Goal: Contribute content: Add original content to the website for others to see

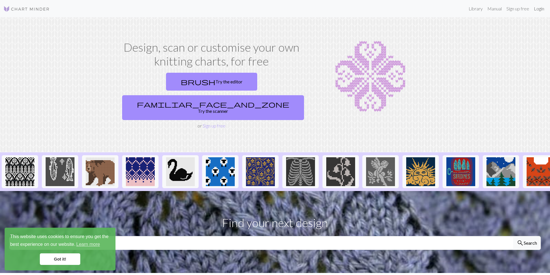
click at [539, 6] on link "Login" at bounding box center [538, 9] width 15 height 12
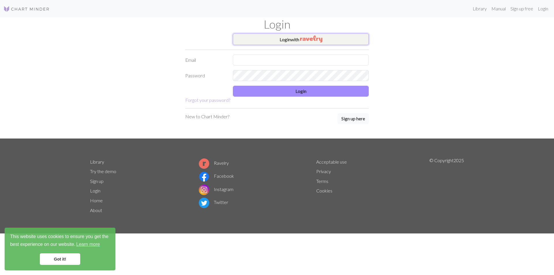
click at [282, 43] on button "Login with" at bounding box center [301, 39] width 136 height 12
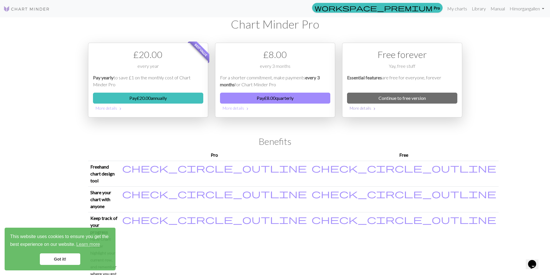
drag, startPoint x: 427, startPoint y: 108, endPoint x: 428, endPoint y: 91, distance: 16.2
click at [427, 107] on button "More details chevron_right" at bounding box center [402, 108] width 110 height 9
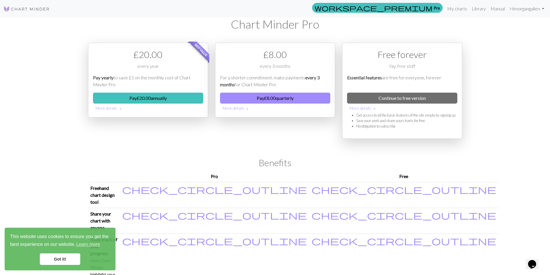
click at [428, 91] on div "Free forever Yay, free stuff Essential features are free for everyone, forever …" at bounding box center [402, 91] width 120 height 96
click at [431, 94] on link "Continue to free version" at bounding box center [402, 98] width 110 height 11
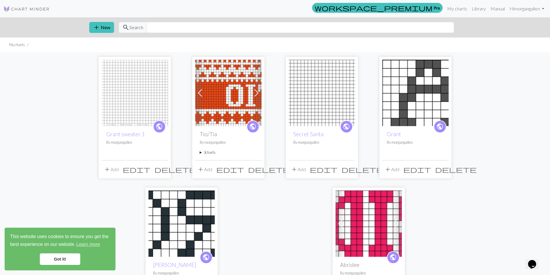
click at [239, 105] on img at bounding box center [228, 93] width 66 height 66
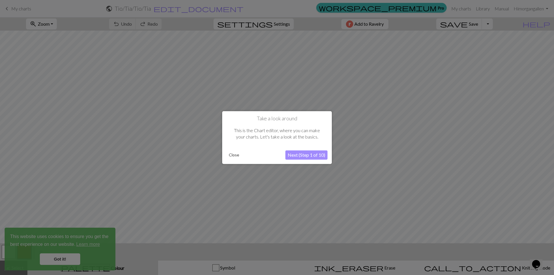
click at [317, 159] on button "Next (Step 1 of 10)" at bounding box center [306, 154] width 42 height 9
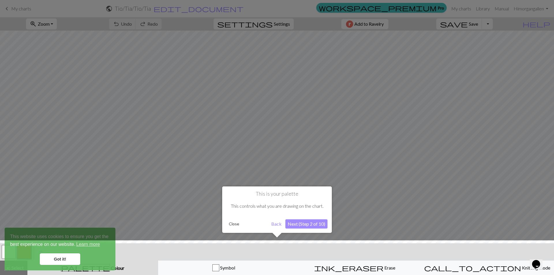
click at [319, 224] on button "Next (Step 2 of 10)" at bounding box center [306, 223] width 42 height 9
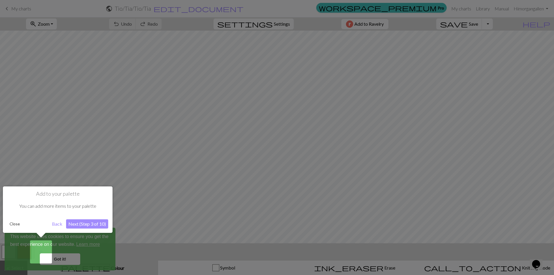
click at [58, 224] on button "Back" at bounding box center [57, 223] width 15 height 9
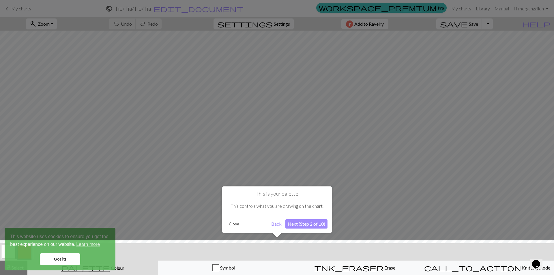
click at [290, 229] on div "This is your palette This controls what you are drawing on the chart. Close Bac…" at bounding box center [277, 209] width 110 height 46
click at [292, 225] on button "Next (Step 2 of 10)" at bounding box center [306, 223] width 42 height 9
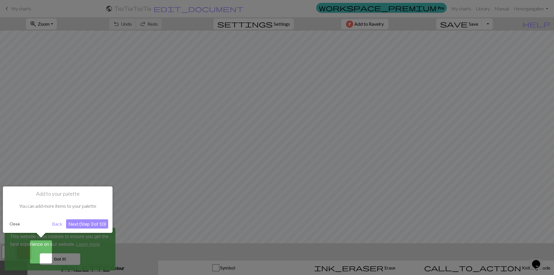
click at [17, 225] on button "Close" at bounding box center [14, 224] width 15 height 9
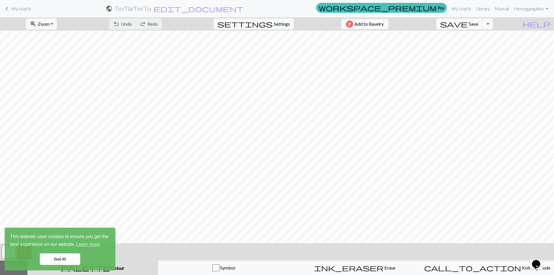
click at [51, 264] on link "Got it!" at bounding box center [60, 259] width 40 height 12
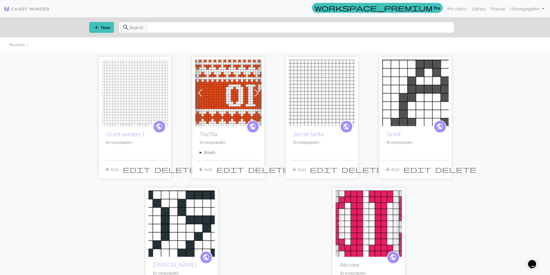
click at [16, 81] on div "public Grant sweater 1 By morgangallen add Add edit delete Previous Next public…" at bounding box center [275, 182] width 550 height 261
click at [95, 26] on span "add" at bounding box center [96, 27] width 7 height 8
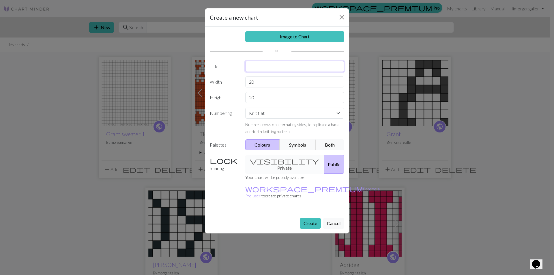
click at [272, 67] on input "text" at bounding box center [294, 66] width 99 height 11
type input "Cookie"
click at [316, 218] on button "Create" at bounding box center [310, 223] width 21 height 11
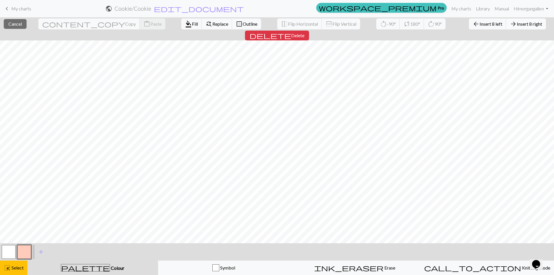
click at [517, 22] on span "Insert 8 right" at bounding box center [529, 23] width 25 height 5
click at [496, 16] on nav "keyboard_arrow_left My charts public Cookie / Cookie edit_document Edit setting…" at bounding box center [277, 8] width 554 height 17
click at [514, 25] on span "Insert 14 right" at bounding box center [528, 23] width 28 height 5
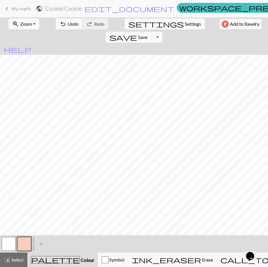
click at [0, 248] on div "< > add Add a colour" at bounding box center [134, 243] width 268 height 17
click at [8, 245] on button "button" at bounding box center [9, 244] width 14 height 14
click at [27, 242] on button "button" at bounding box center [24, 244] width 14 height 14
click at [10, 238] on button "button" at bounding box center [9, 244] width 14 height 14
click at [25, 248] on button "button" at bounding box center [24, 244] width 14 height 14
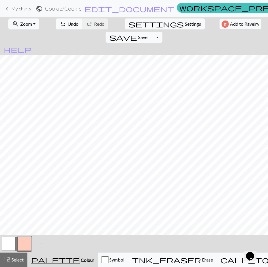
click at [2, 242] on button "button" at bounding box center [9, 244] width 14 height 14
click at [27, 245] on button "button" at bounding box center [24, 244] width 14 height 14
click at [12, 246] on button "button" at bounding box center [9, 244] width 14 height 14
click at [20, 244] on button "button" at bounding box center [24, 244] width 14 height 14
click at [13, 239] on button "button" at bounding box center [9, 244] width 14 height 14
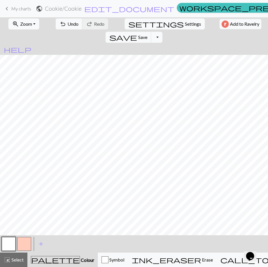
drag, startPoint x: 21, startPoint y: 246, endPoint x: 23, endPoint y: 243, distance: 3.1
click at [21, 246] on button "button" at bounding box center [24, 244] width 14 height 14
drag, startPoint x: 4, startPoint y: 248, endPoint x: 7, endPoint y: 246, distance: 3.4
click at [5, 248] on button "button" at bounding box center [9, 244] width 14 height 14
click at [6, 246] on button "button" at bounding box center [9, 244] width 14 height 14
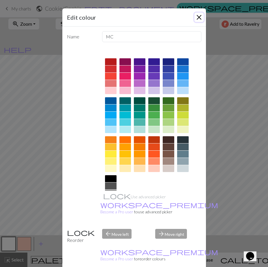
click at [196, 15] on button "Close" at bounding box center [198, 17] width 9 height 9
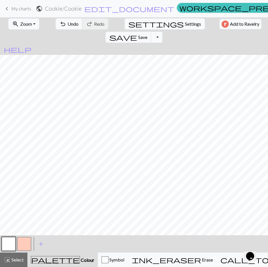
click at [27, 247] on button "button" at bounding box center [24, 244] width 14 height 14
click at [12, 246] on button "button" at bounding box center [9, 244] width 14 height 14
click at [11, 246] on button "button" at bounding box center [9, 244] width 14 height 14
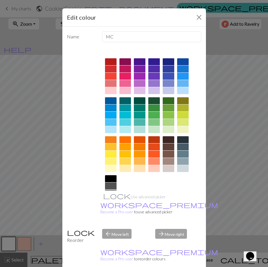
click at [24, 246] on div "Edit colour Name MC Use advanced picker workspace_premium Become a Pro user to …" at bounding box center [134, 133] width 268 height 267
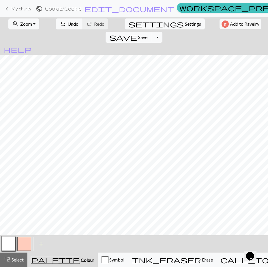
click at [24, 246] on button "button" at bounding box center [24, 244] width 14 height 14
click at [14, 245] on button "button" at bounding box center [9, 244] width 14 height 14
click at [20, 247] on button "button" at bounding box center [24, 244] width 14 height 14
click at [13, 241] on button "button" at bounding box center [9, 244] width 14 height 14
drag, startPoint x: 25, startPoint y: 244, endPoint x: 28, endPoint y: 240, distance: 5.1
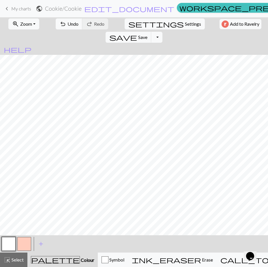
click at [25, 244] on button "button" at bounding box center [24, 244] width 14 height 14
click at [4, 248] on button "button" at bounding box center [9, 244] width 14 height 14
click at [21, 244] on button "button" at bounding box center [24, 244] width 14 height 14
click at [14, 245] on button "button" at bounding box center [9, 244] width 14 height 14
drag, startPoint x: 20, startPoint y: 241, endPoint x: 26, endPoint y: 233, distance: 9.8
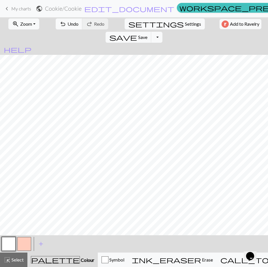
click at [21, 241] on button "button" at bounding box center [24, 244] width 14 height 14
click at [10, 246] on button "button" at bounding box center [9, 244] width 14 height 14
click at [23, 249] on button "button" at bounding box center [24, 244] width 14 height 14
click at [9, 248] on button "button" at bounding box center [9, 244] width 14 height 14
drag, startPoint x: 24, startPoint y: 246, endPoint x: 60, endPoint y: 231, distance: 39.2
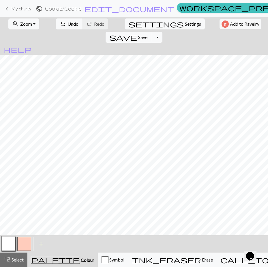
click at [25, 246] on button "button" at bounding box center [24, 244] width 14 height 14
click at [8, 246] on button "button" at bounding box center [9, 244] width 14 height 14
click at [24, 247] on button "button" at bounding box center [24, 244] width 14 height 14
click at [9, 243] on button "button" at bounding box center [9, 244] width 14 height 14
click at [27, 246] on button "button" at bounding box center [24, 244] width 14 height 14
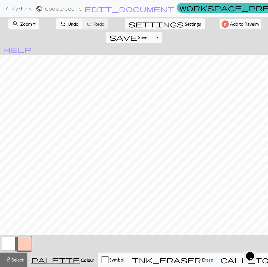
click at [12, 246] on button "button" at bounding box center [9, 244] width 14 height 14
click at [137, 33] on span "save" at bounding box center [123, 37] width 28 height 8
